Goal: Information Seeking & Learning: Find specific fact

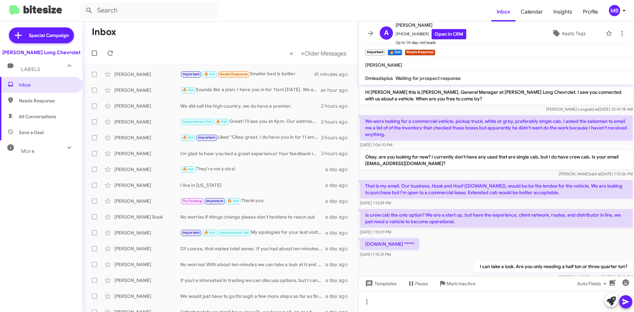
scroll to position [65, 0]
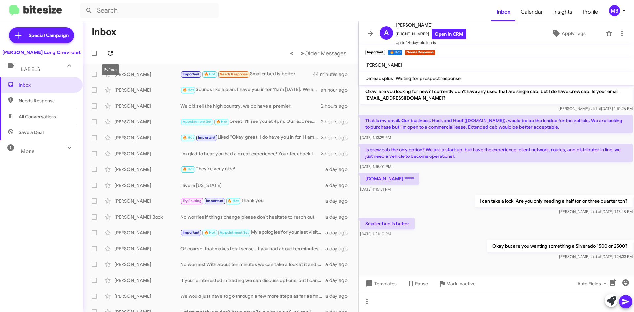
click at [105, 54] on span at bounding box center [110, 53] width 13 height 8
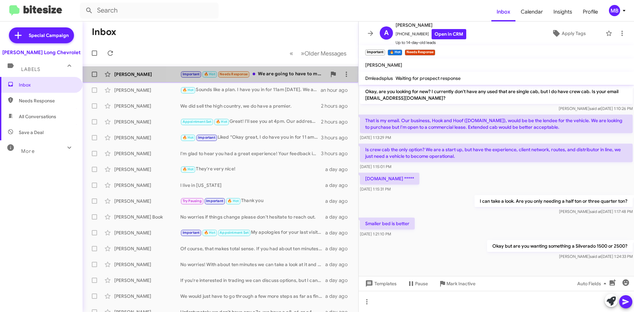
click at [294, 73] on div "Important 🔥 Hot Needs Response We are going to have to maneuver through some ti…" at bounding box center [253, 74] width 146 height 8
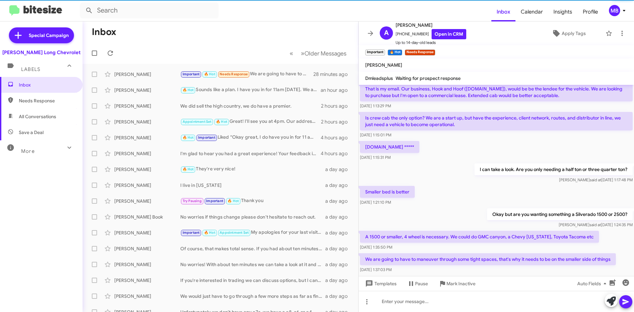
scroll to position [114, 0]
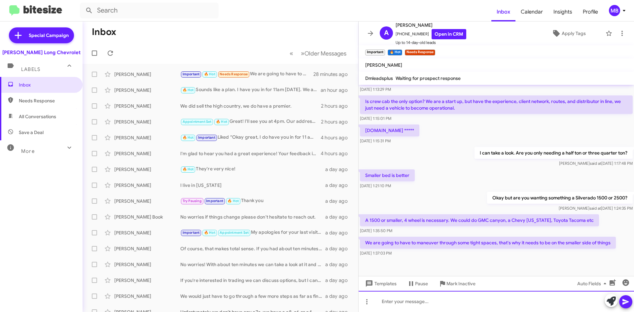
click at [431, 300] on div at bounding box center [497, 301] width 276 height 21
click at [466, 307] on div at bounding box center [497, 301] width 276 height 21
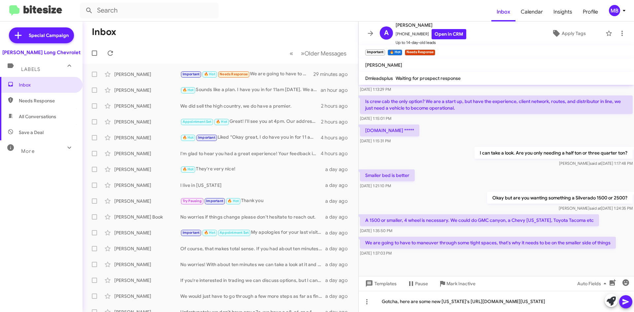
click at [628, 306] on span at bounding box center [626, 301] width 8 height 13
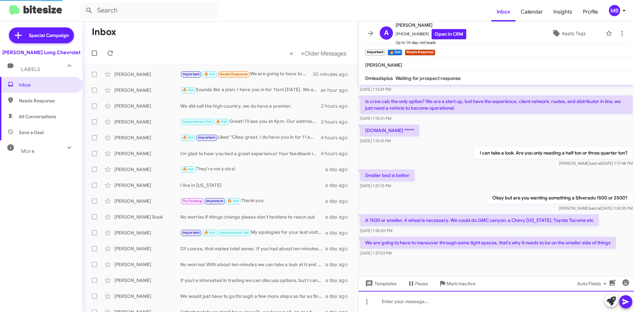
scroll to position [0, 0]
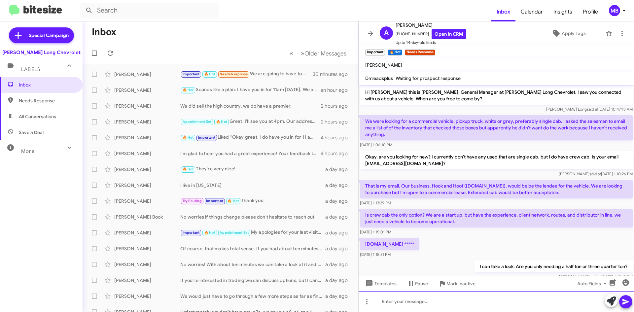
click at [512, 303] on div at bounding box center [497, 301] width 276 height 21
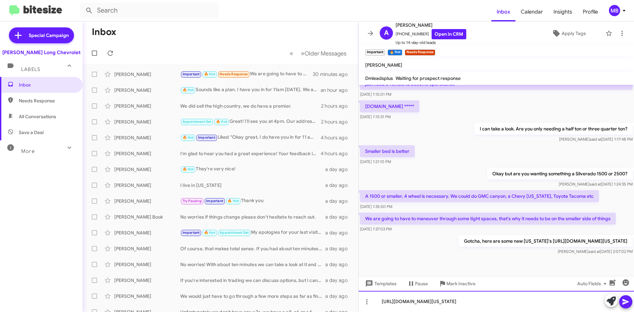
scroll to position [144, 0]
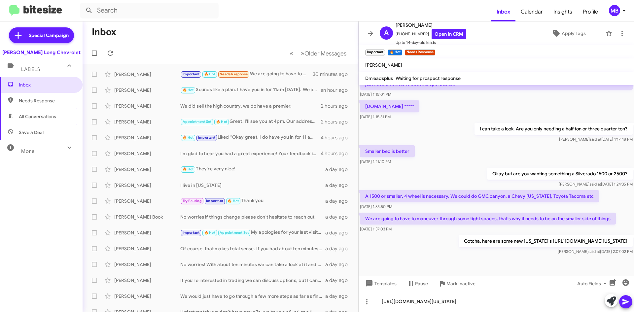
click at [629, 302] on icon at bounding box center [626, 302] width 8 height 8
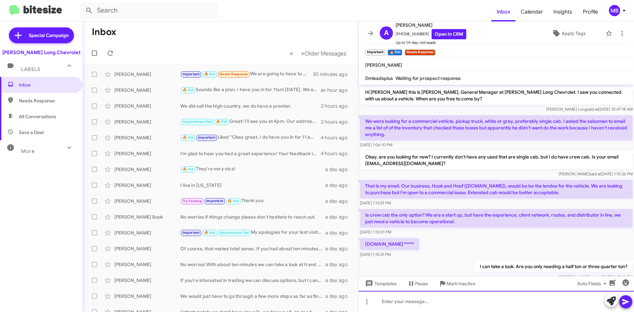
scroll to position [168, 0]
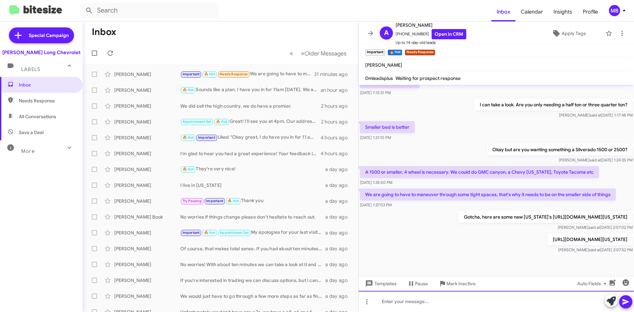
click at [530, 306] on div at bounding box center [497, 301] width 276 height 21
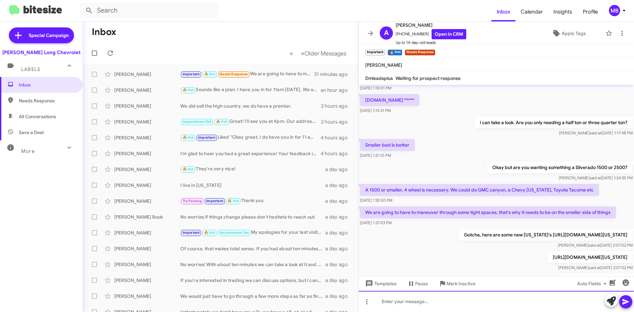
scroll to position [193, 0]
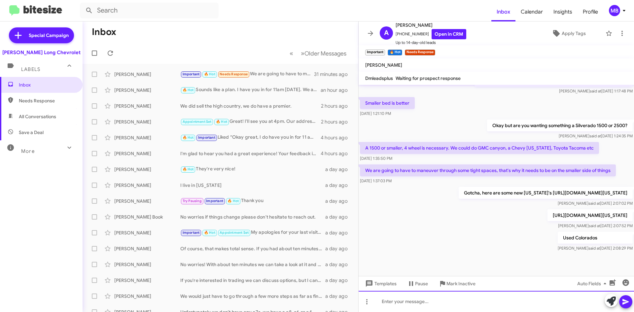
click at [526, 307] on div at bounding box center [497, 301] width 276 height 21
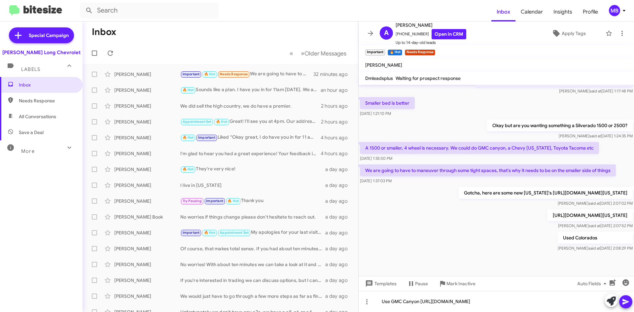
click at [627, 305] on icon at bounding box center [626, 302] width 8 height 8
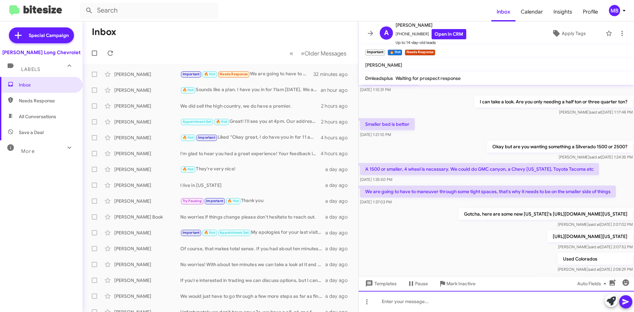
scroll to position [165, 0]
click at [413, 299] on div at bounding box center [497, 301] width 276 height 21
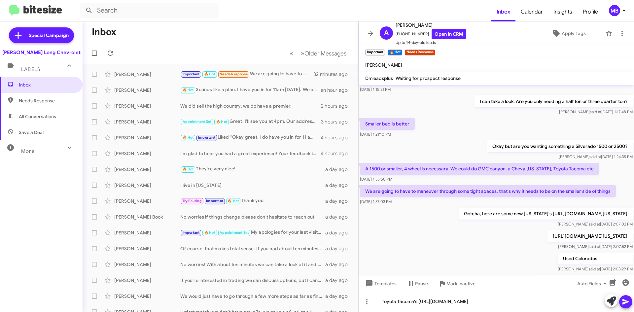
click at [625, 298] on icon at bounding box center [626, 302] width 8 height 8
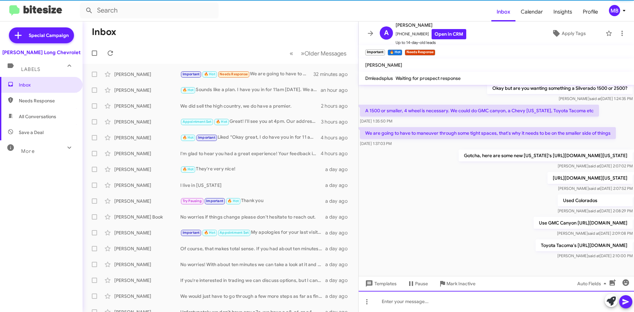
scroll to position [254, 0]
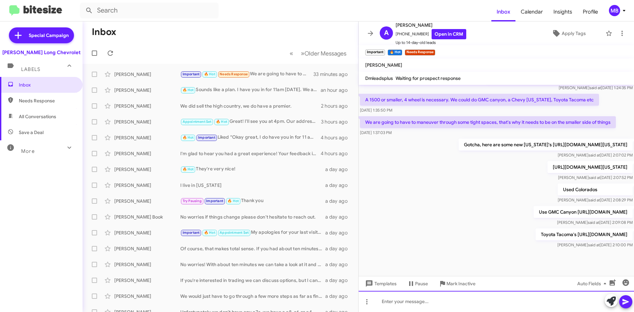
click at [481, 301] on div at bounding box center [497, 301] width 276 height 21
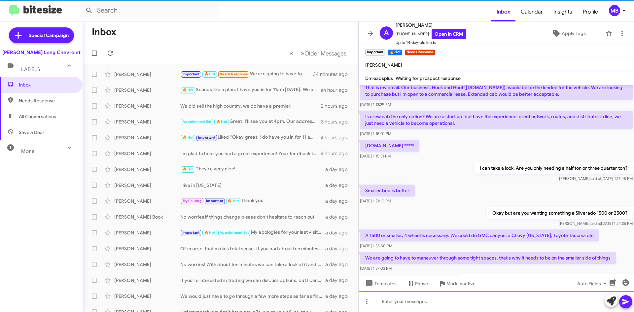
scroll to position [285, 0]
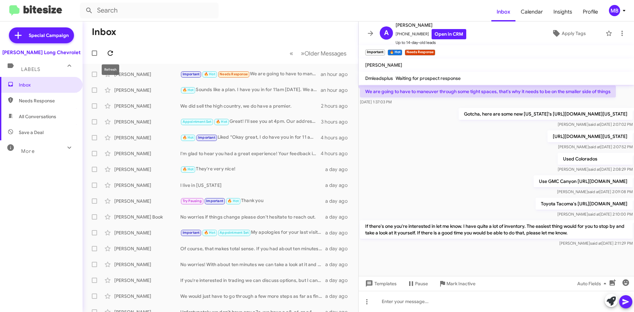
click at [109, 50] on icon at bounding box center [110, 53] width 8 height 8
click at [109, 51] on icon at bounding box center [110, 53] width 8 height 8
click at [107, 52] on icon at bounding box center [110, 53] width 8 height 8
click at [182, 10] on input "text" at bounding box center [149, 11] width 139 height 16
type input "[PERSON_NAME]"
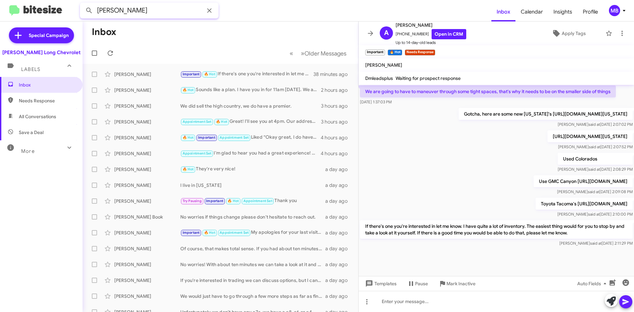
click at [83, 4] on button at bounding box center [89, 10] width 13 height 13
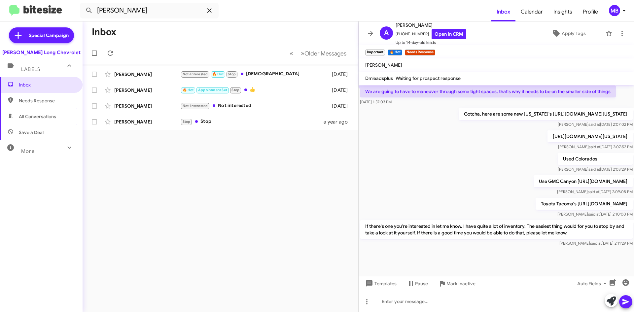
click at [210, 12] on icon at bounding box center [209, 11] width 8 height 8
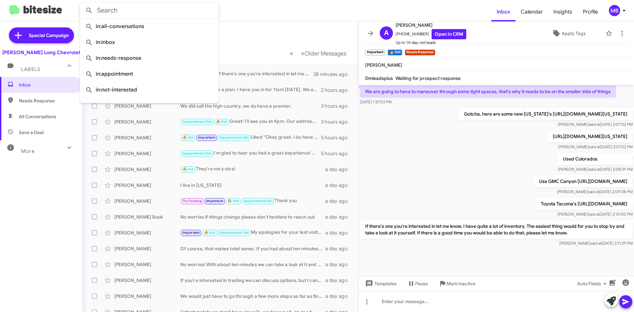
drag, startPoint x: 248, startPoint y: 39, endPoint x: 245, endPoint y: 36, distance: 3.8
click at [247, 39] on mat-toolbar-row "Inbox" at bounding box center [221, 31] width 276 height 21
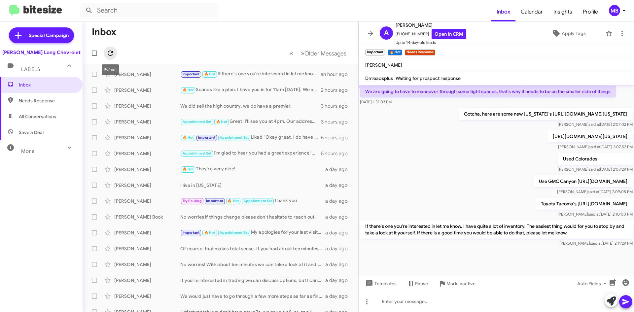
click at [107, 53] on icon at bounding box center [110, 53] width 8 height 8
click at [115, 56] on span at bounding box center [110, 53] width 13 height 8
click at [117, 54] on span at bounding box center [110, 53] width 13 height 8
drag, startPoint x: 130, startPoint y: 9, endPoint x: 127, endPoint y: 12, distance: 4.2
click at [129, 10] on input "text" at bounding box center [149, 11] width 139 height 16
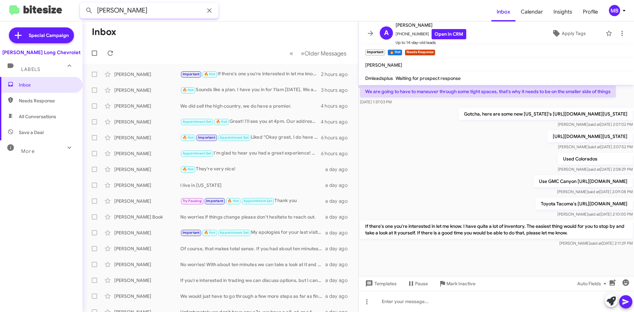
type input "[PERSON_NAME]"
click at [83, 4] on button at bounding box center [89, 10] width 13 height 13
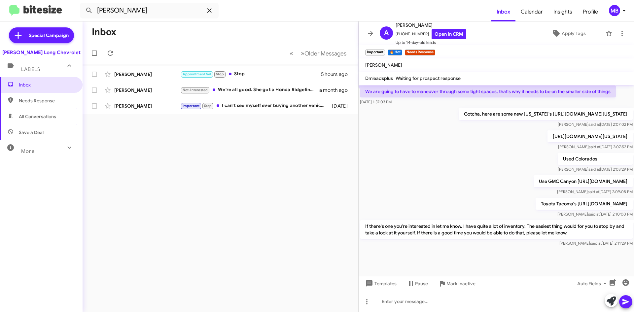
click at [212, 13] on icon at bounding box center [209, 11] width 8 height 8
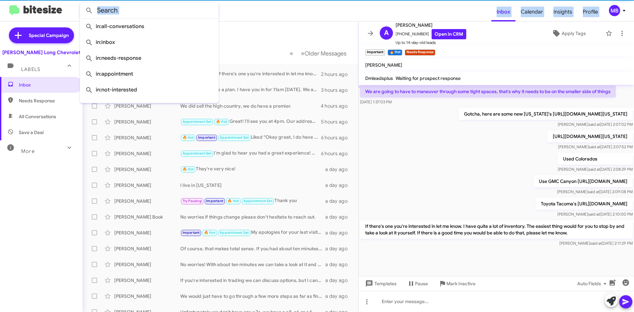
click at [255, 21] on div "Inbox Calendar Insights Profile MB Special Campaign [PERSON_NAME] Long Chevrole…" at bounding box center [317, 156] width 634 height 312
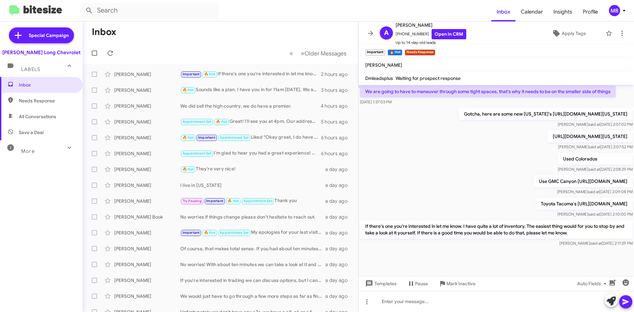
click at [246, 25] on mat-toolbar-row "Inbox" at bounding box center [221, 31] width 276 height 21
